Goal: Task Accomplishment & Management: Use online tool/utility

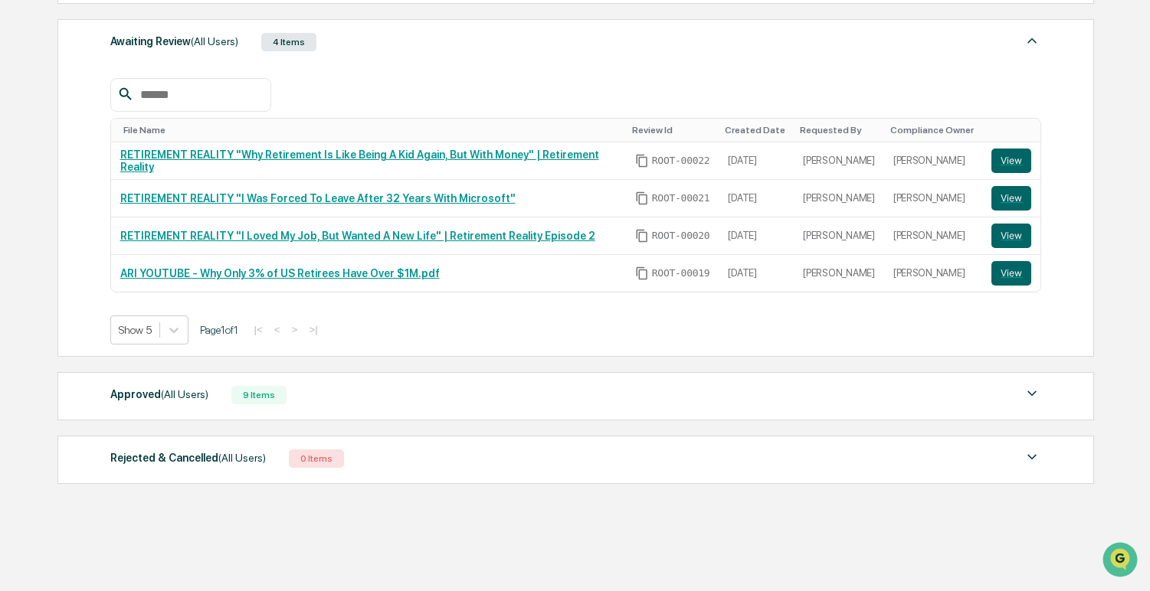
scroll to position [532, 0]
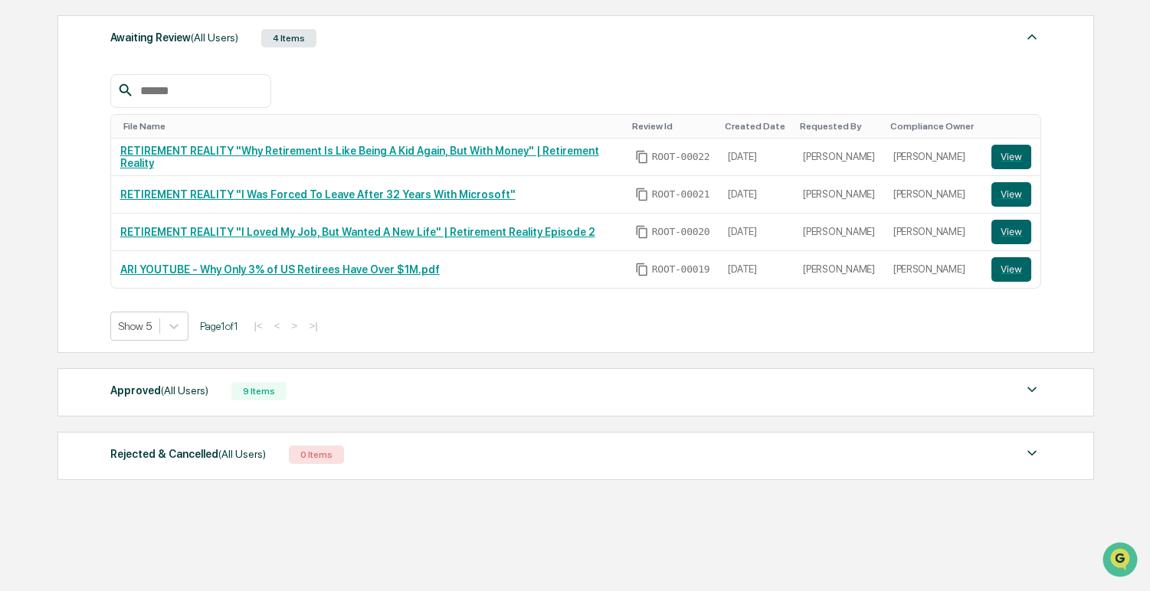
click at [407, 446] on div "Rejected & Cancelled (All Users) 0 Items" at bounding box center [575, 454] width 931 height 21
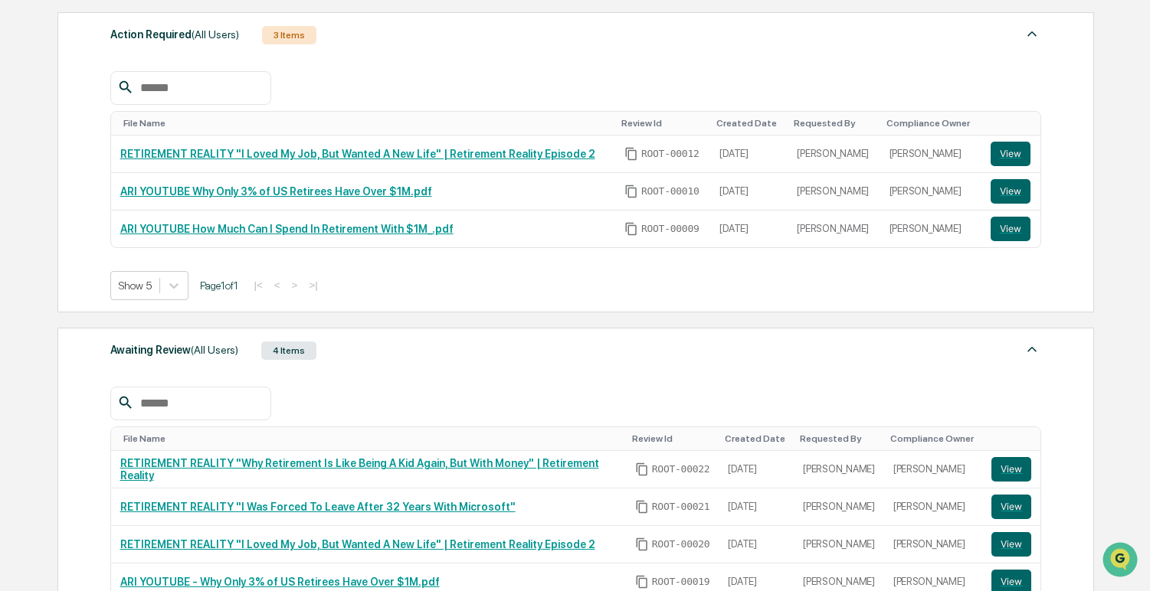
scroll to position [219, 0]
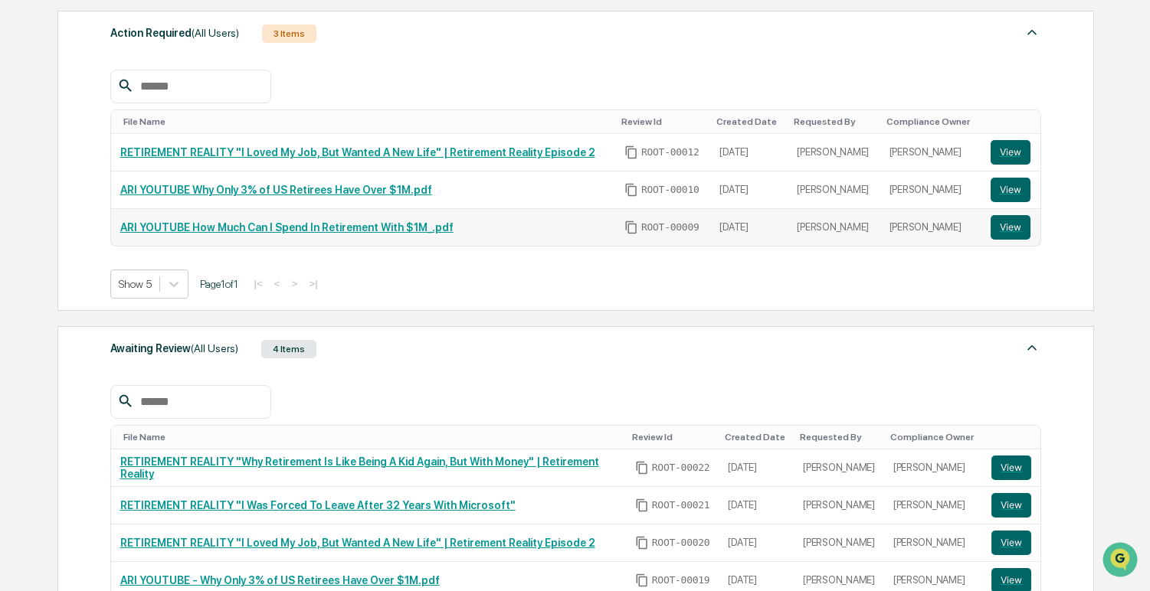
click at [283, 231] on link "ARI YOUTUBE How Much Can I Spend In Retirement With $1M_.pdf" at bounding box center [286, 227] width 333 height 12
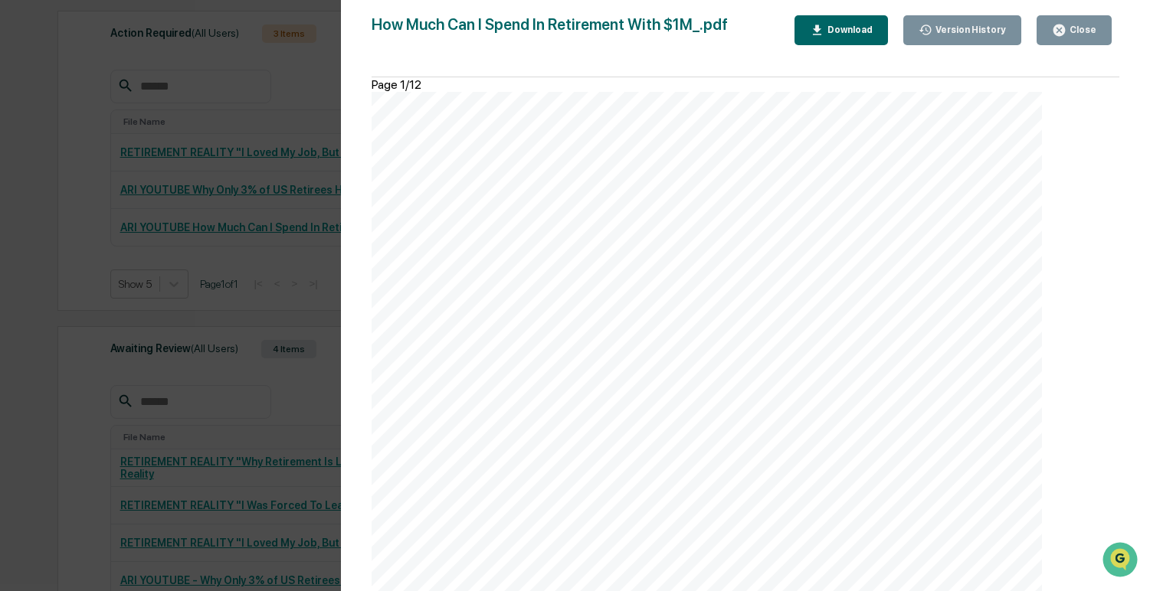
click at [1047, 38] on button "Close" at bounding box center [1073, 30] width 75 height 30
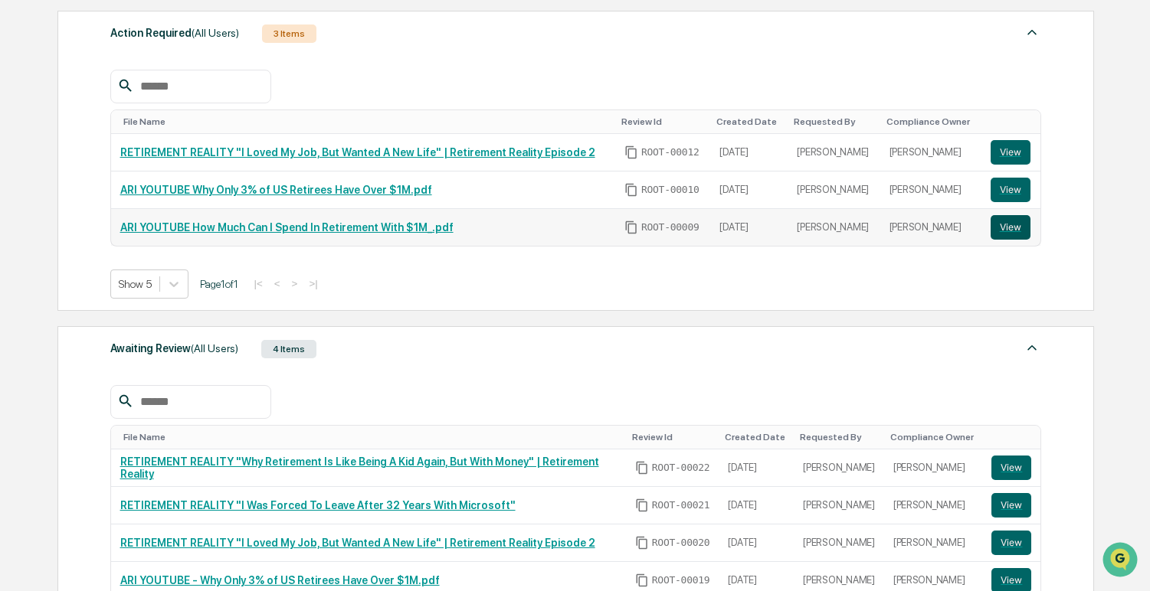
click at [1004, 235] on button "View" at bounding box center [1010, 227] width 40 height 25
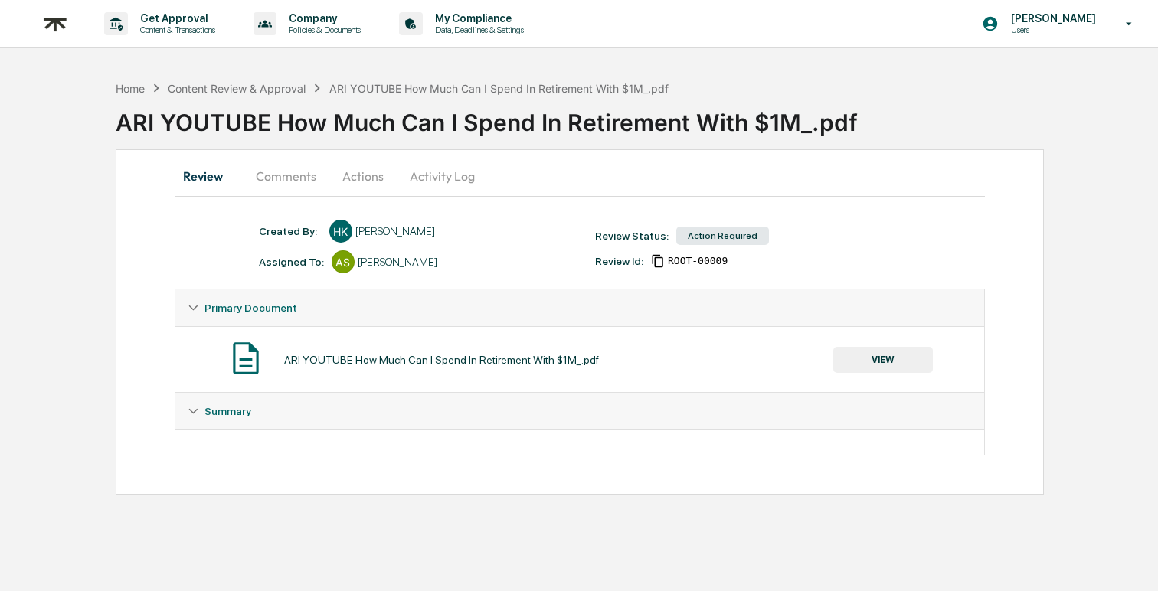
click at [301, 178] on button "Comments" at bounding box center [286, 176] width 85 height 37
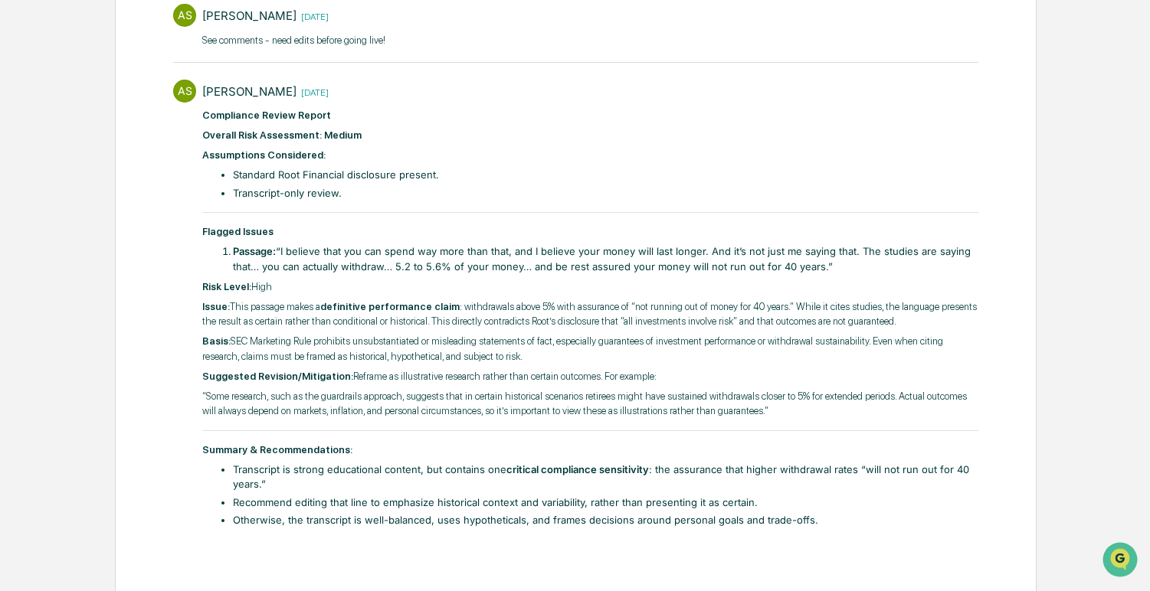
scroll to position [327, 0]
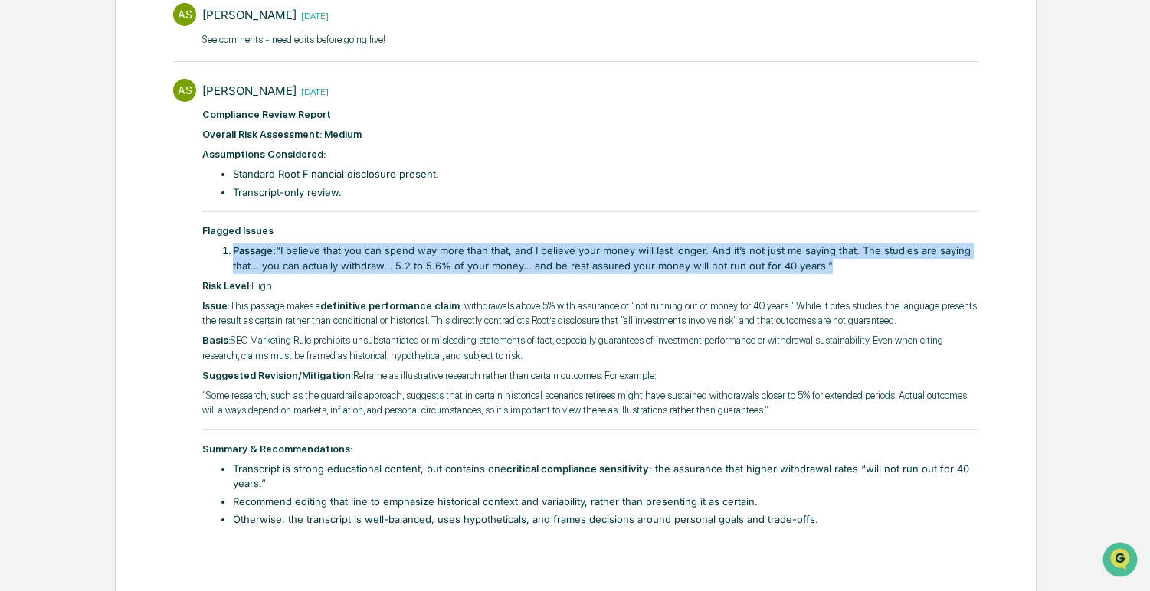
drag, startPoint x: 206, startPoint y: 247, endPoint x: 862, endPoint y: 271, distance: 656.7
click at [862, 271] on div "​ Compliance Review Report Overall Risk Assessment: Medium Assumptions Consider…" at bounding box center [590, 317] width 776 height 420
copy li "Passage: “I believe that you can spend way more than that, and I believe your m…"
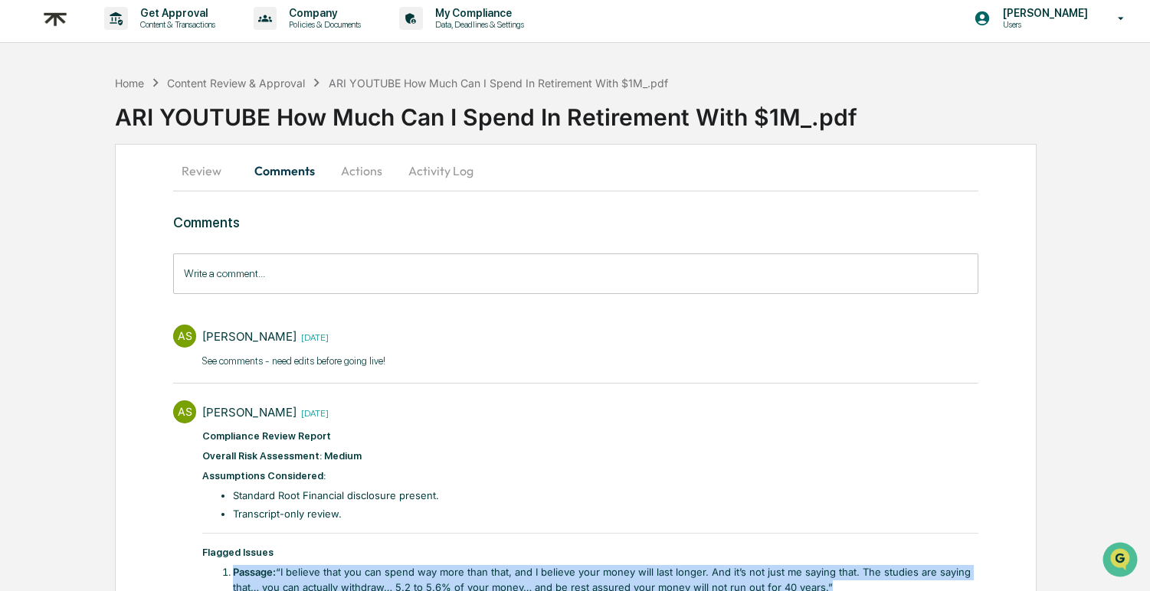
scroll to position [0, 0]
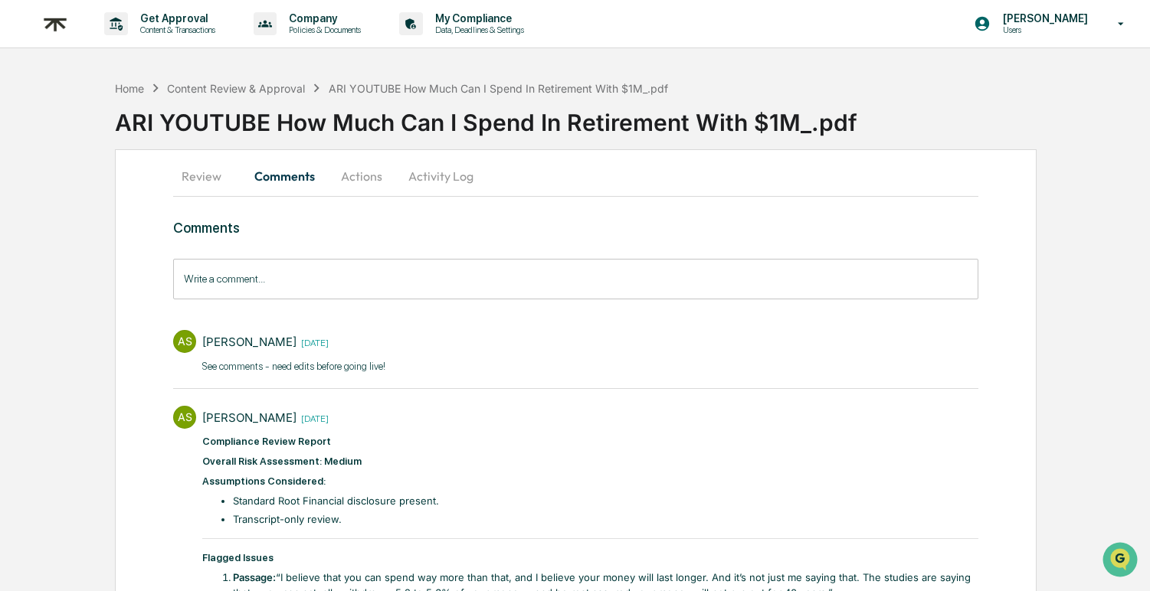
click at [262, 96] on div "ARI YOUTUBE How Much Can I Spend In Retirement With $1M_.pdf" at bounding box center [632, 116] width 1035 height 40
click at [262, 88] on div "Content Review & Approval" at bounding box center [236, 88] width 138 height 13
